Goal: Task Accomplishment & Management: Manage account settings

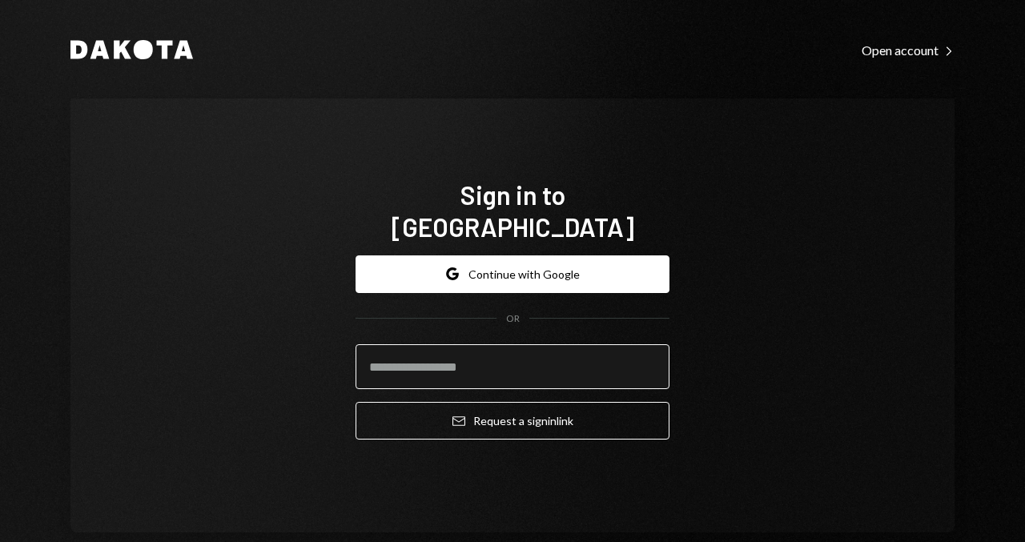
click at [486, 364] on input "email" at bounding box center [513, 366] width 314 height 45
type input "**********"
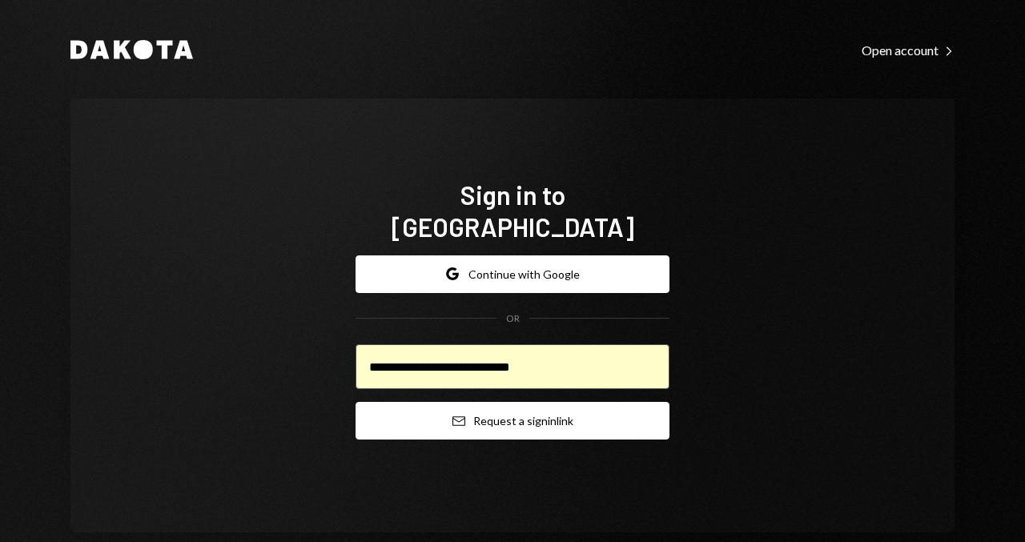
click at [456, 402] on button "Email Request a sign in link" at bounding box center [513, 421] width 314 height 38
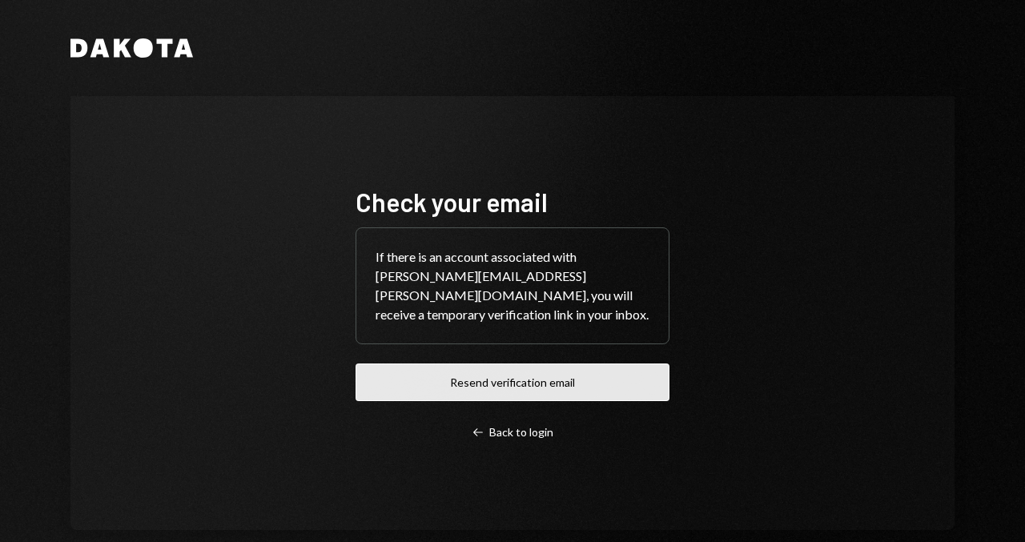
click at [471, 366] on button "Resend verification email" at bounding box center [513, 383] width 314 height 38
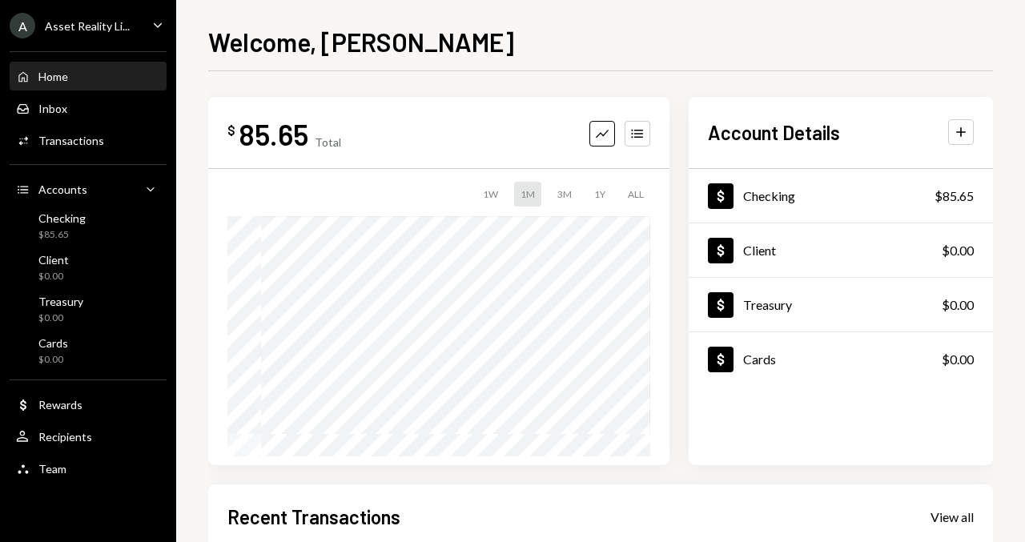
click at [136, 32] on div "A Asset Reality Li... Caret Down" at bounding box center [88, 26] width 176 height 26
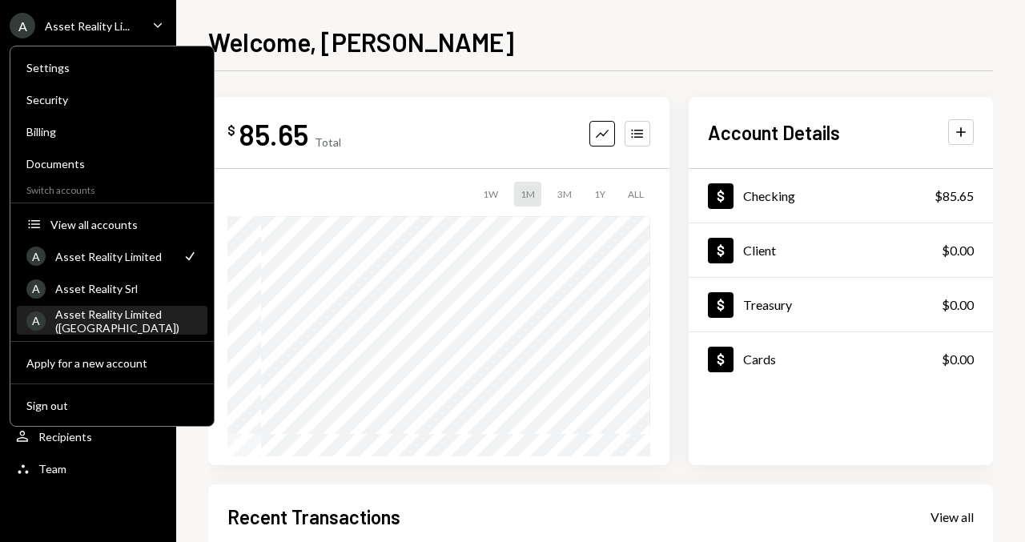
click at [136, 316] on div "Asset Reality Limited ([GEOGRAPHIC_DATA])" at bounding box center [126, 321] width 143 height 27
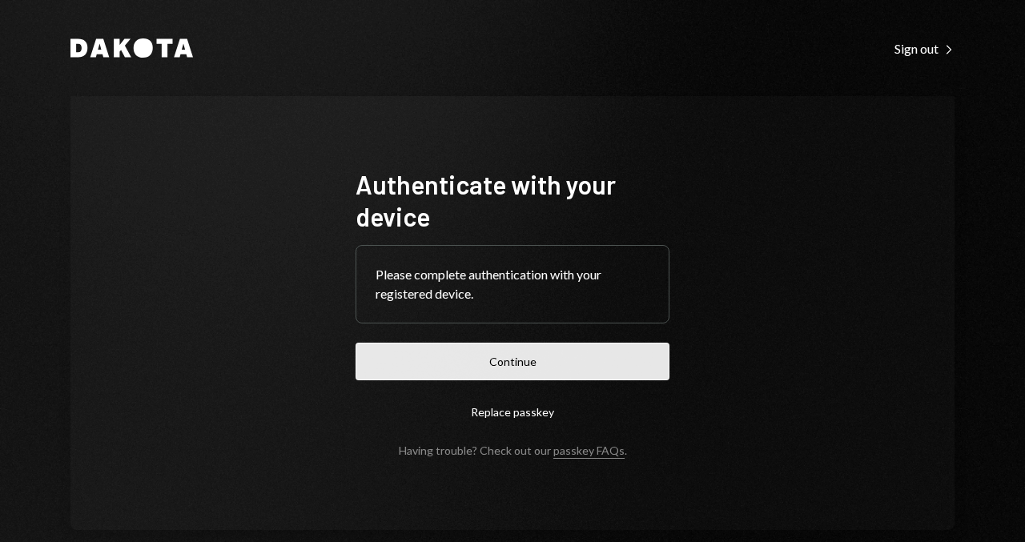
click at [451, 368] on button "Continue" at bounding box center [513, 362] width 314 height 38
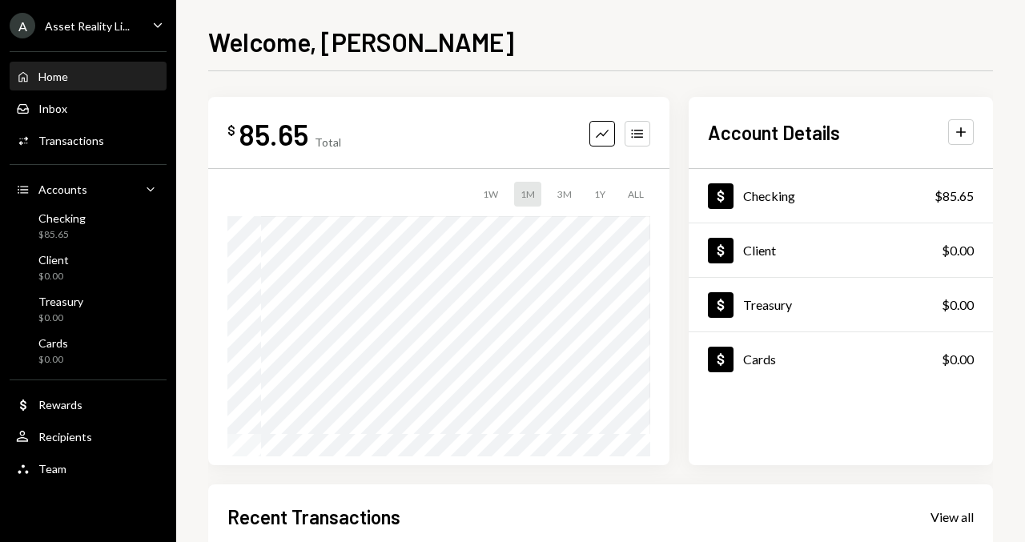
click at [147, 22] on div "A Asset Reality Li... Caret Down" at bounding box center [88, 26] width 176 height 26
